Goal: Task Accomplishment & Management: Use online tool/utility

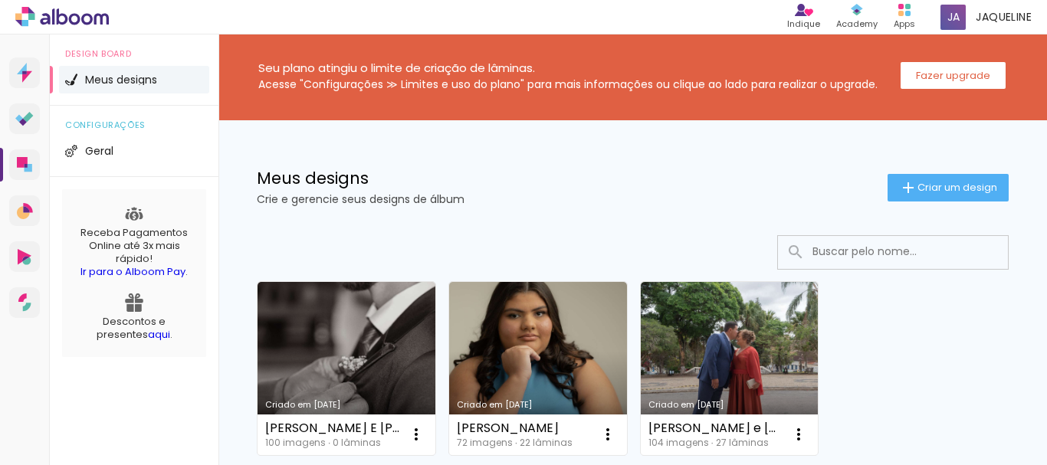
scroll to position [153, 0]
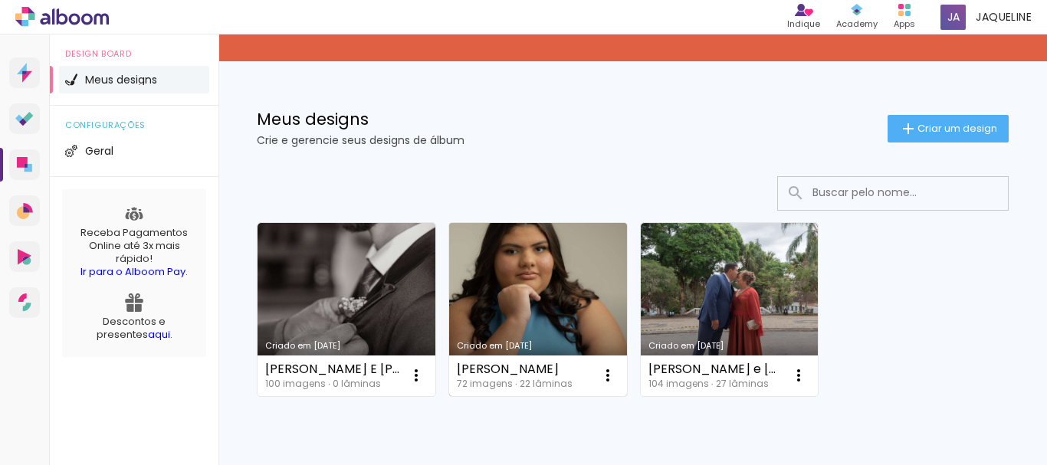
click at [541, 356] on div "ana carolina 72 imagens ∙ 22 lâminas Abrir Fazer uma cópia Excluir" at bounding box center [538, 376] width 178 height 41
click at [542, 310] on link "Criado em [DATE]" at bounding box center [538, 309] width 178 height 173
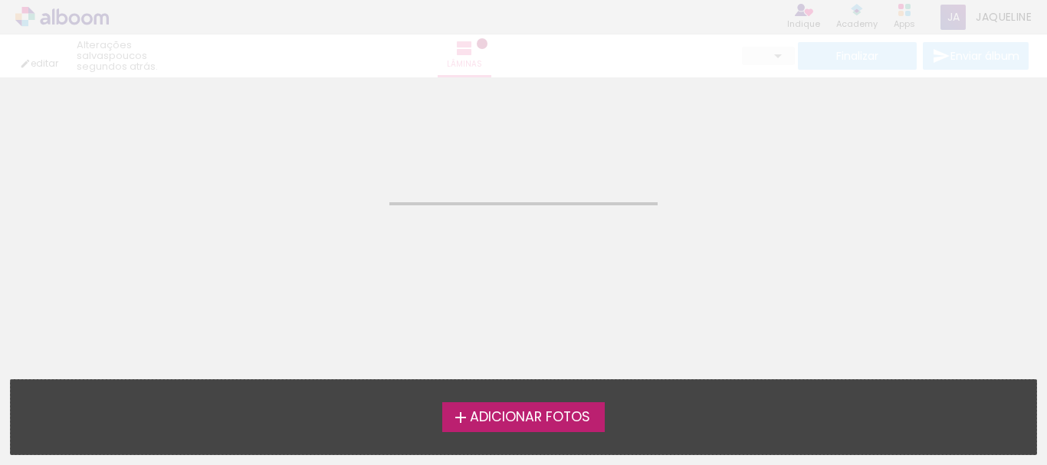
click at [542, 310] on neon-animated-pages "Confirmar Cancelar" at bounding box center [523, 271] width 1047 height 388
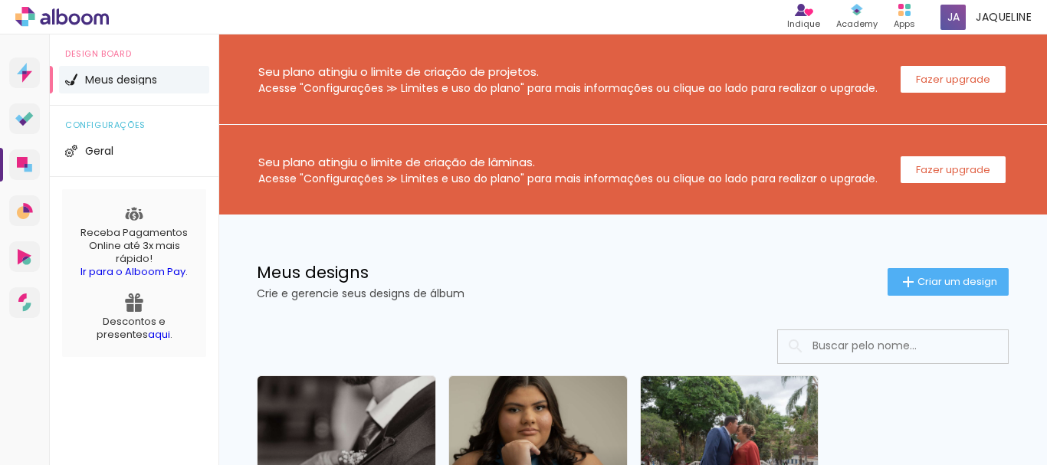
scroll to position [228, 0]
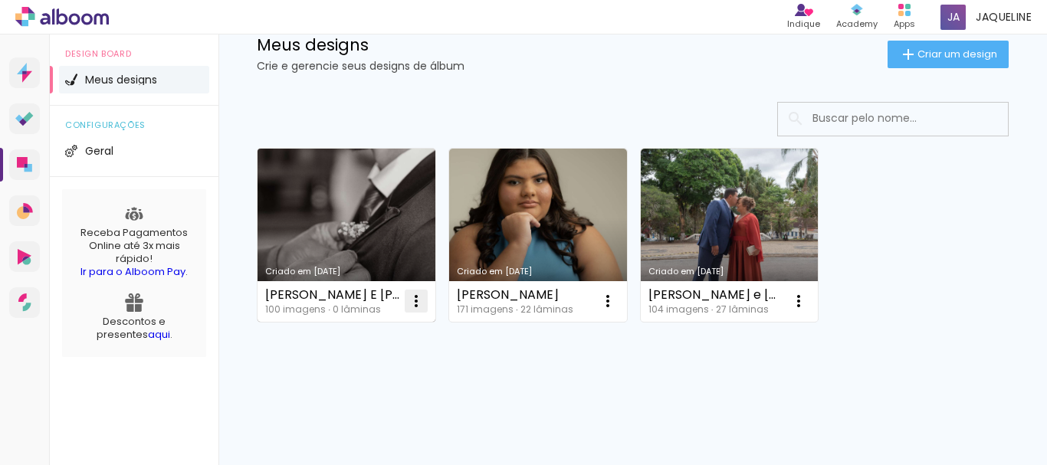
click at [418, 300] on iron-icon at bounding box center [416, 301] width 18 height 18
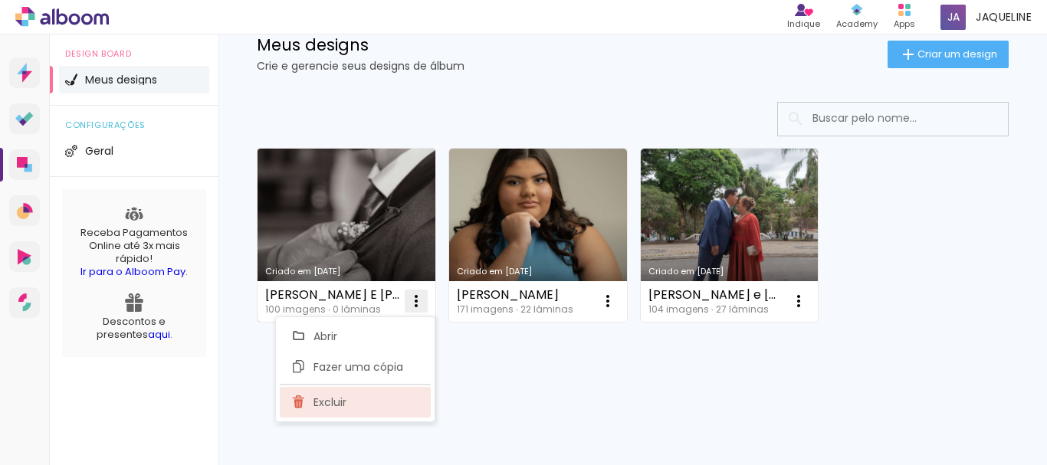
click at [340, 398] on span "Excluir" at bounding box center [329, 402] width 33 height 11
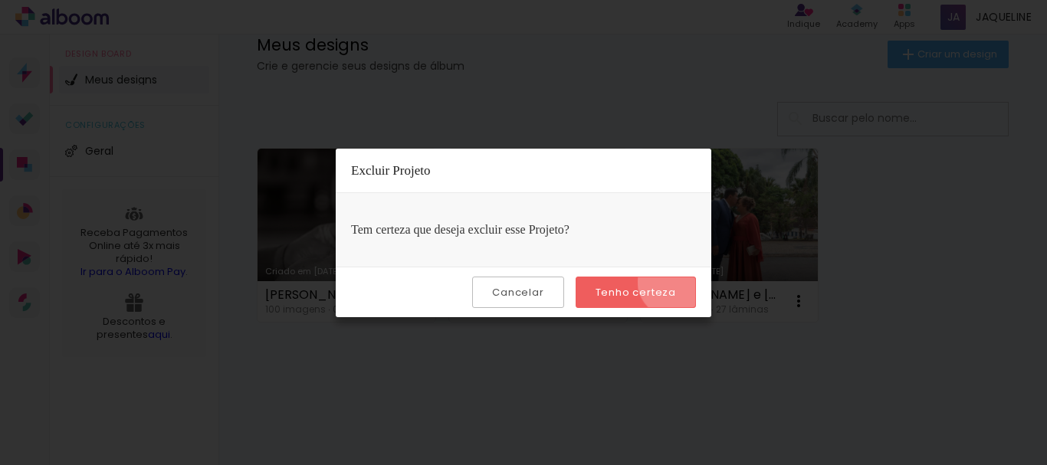
click at [674, 282] on paper-button "Tenho certeza" at bounding box center [635, 292] width 120 height 31
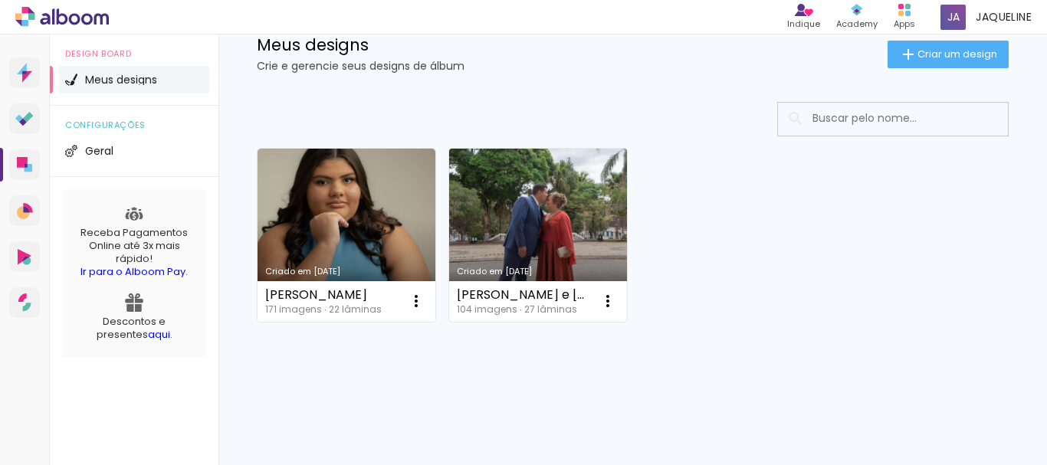
click at [513, 231] on link "Criado em 09/09/25" at bounding box center [538, 235] width 178 height 173
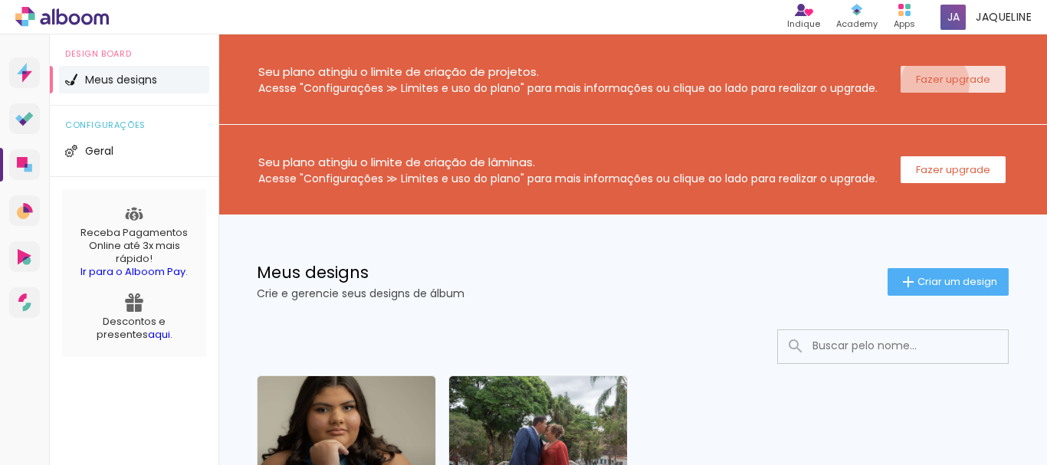
click at [0, 0] on slot "Fazer upgrade" at bounding box center [0, 0] width 0 height 0
drag, startPoint x: 743, startPoint y: 277, endPoint x: 735, endPoint y: 277, distance: 8.4
click at [740, 277] on h1 "Meus designs" at bounding box center [572, 272] width 631 height 16
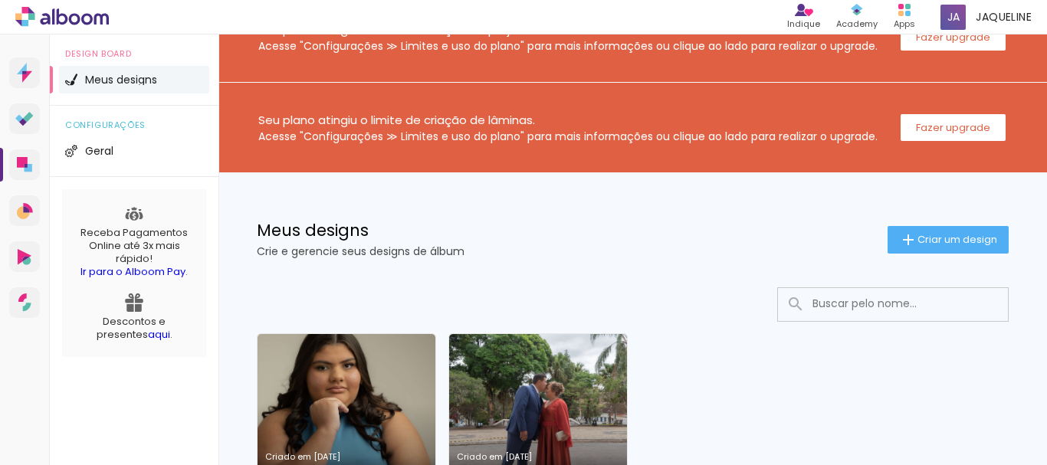
scroll to position [153, 0]
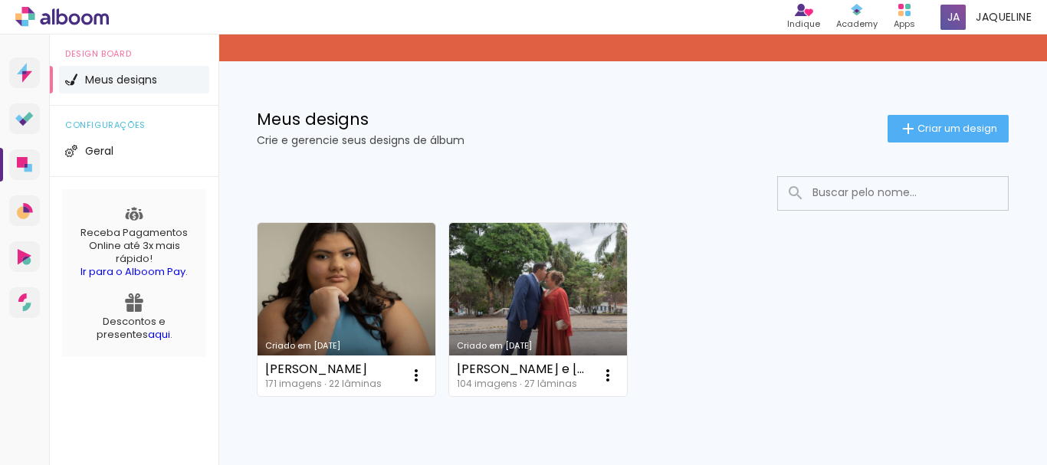
click at [326, 342] on div "Criado em [DATE]" at bounding box center [346, 346] width 162 height 8
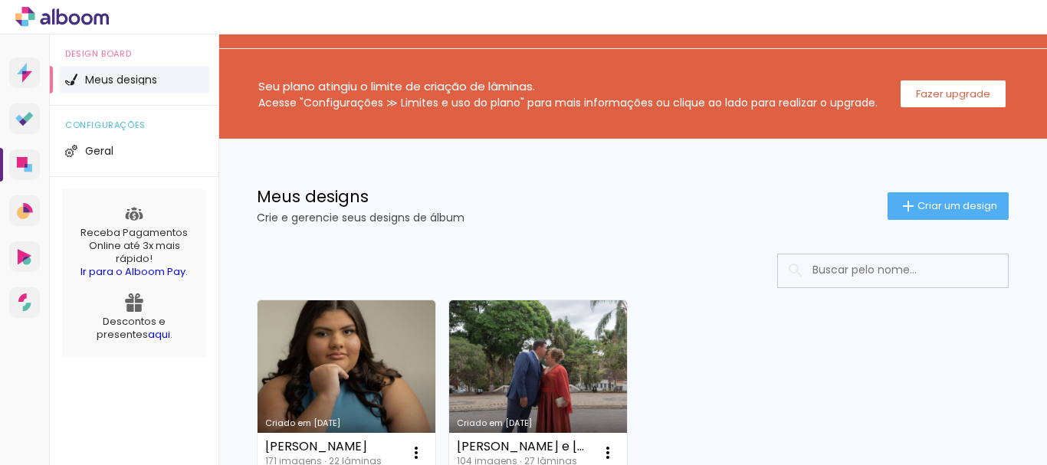
scroll to position [74, 0]
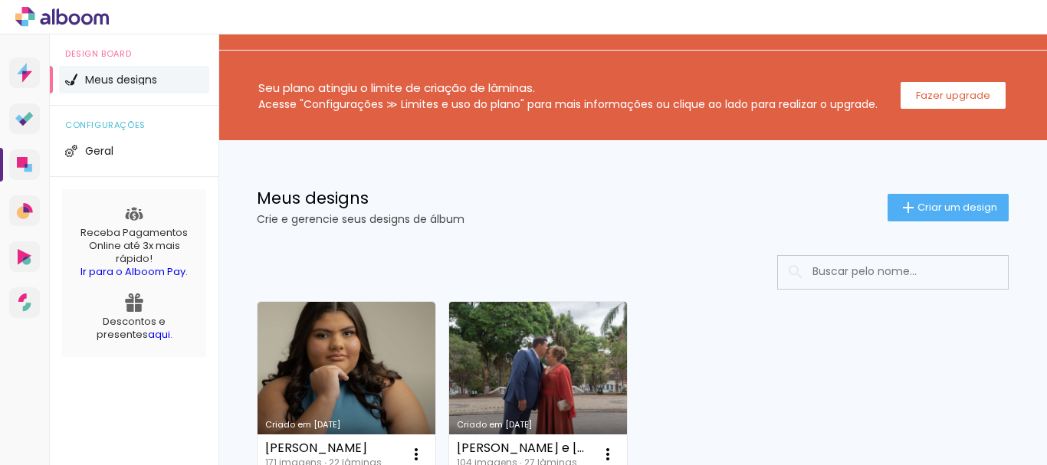
click at [567, 369] on link "Criado em [DATE]" at bounding box center [538, 388] width 178 height 173
